Goal: Find specific page/section: Find specific page/section

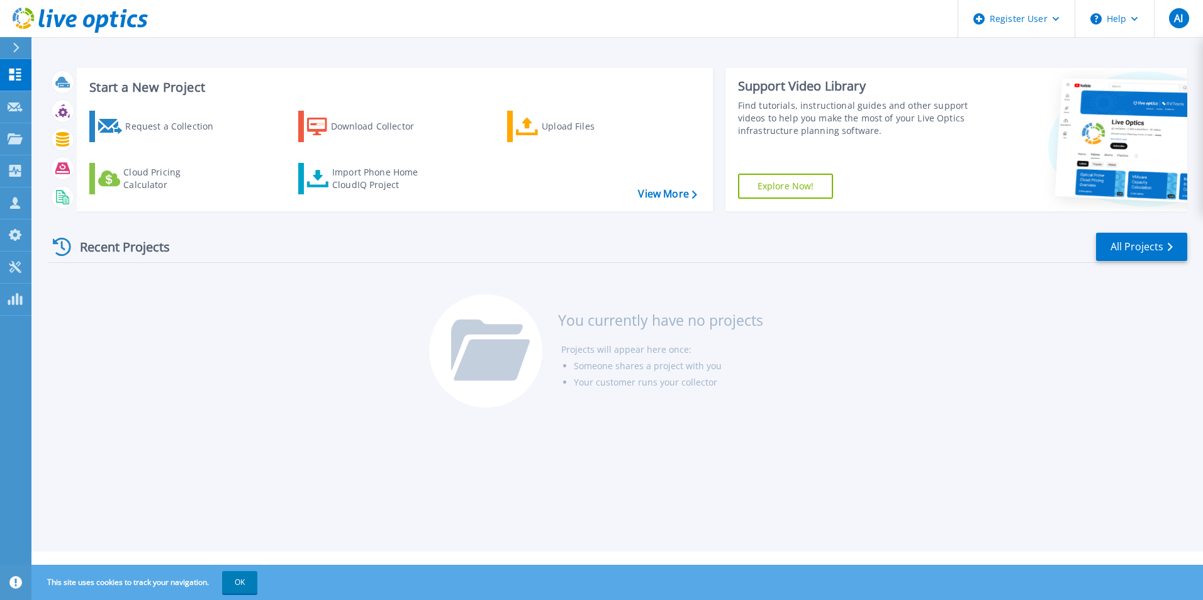
click at [995, 325] on div "Recent Projects All Projects You currently have no projects Projects will appea…" at bounding box center [617, 321] width 1139 height 199
